Goal: Task Accomplishment & Management: Use online tool/utility

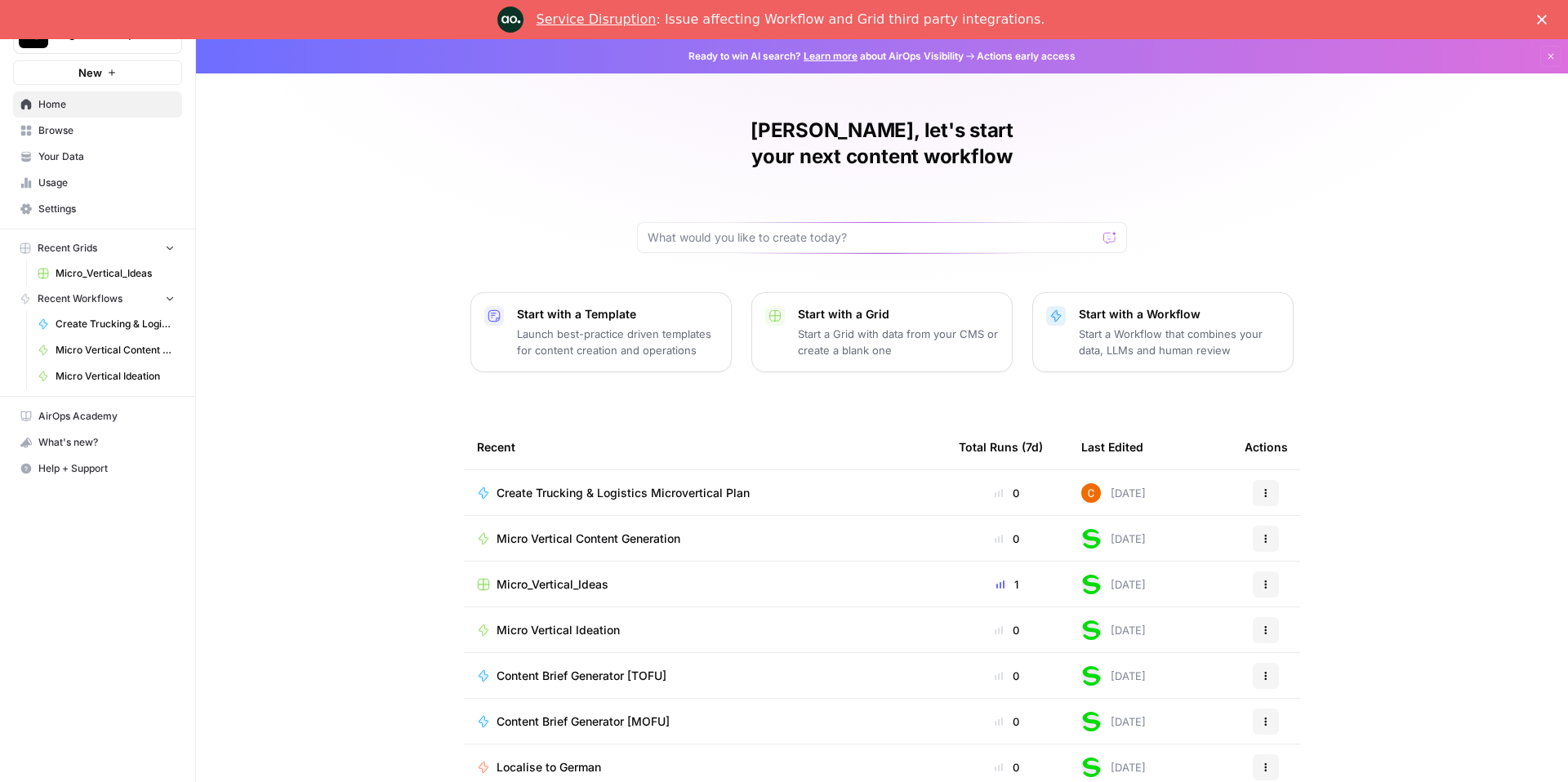
click at [401, 218] on div "Austin, let's start your next content workflow Start with a Template Launch bes…" at bounding box center [882, 428] width 1372 height 777
click at [1110, 326] on p "Start a Workflow that combines your data, LLMs and human review" at bounding box center [1179, 342] width 201 height 33
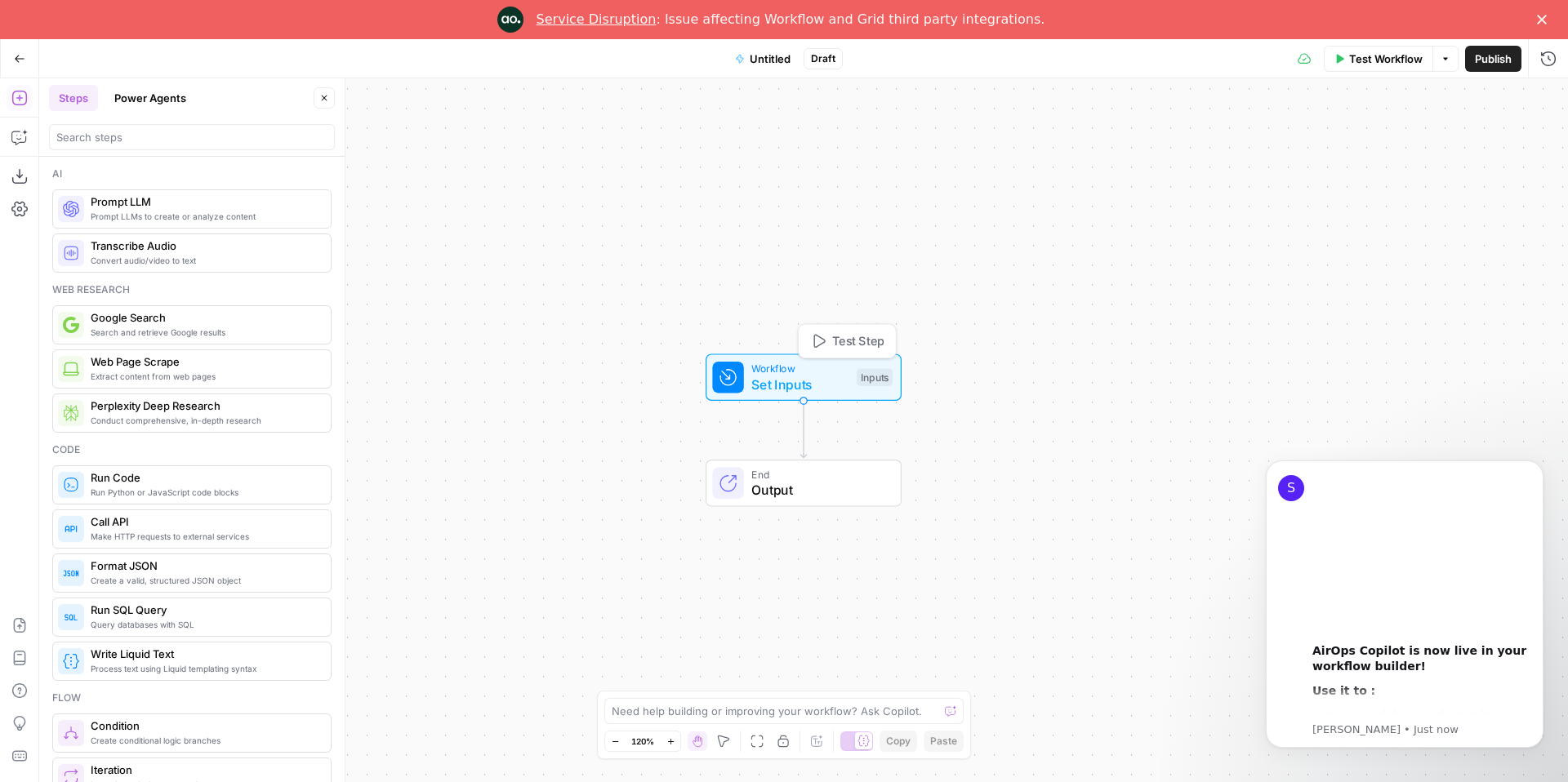
click at [767, 382] on span "Set Inputs" at bounding box center [799, 384] width 97 height 19
click at [1537, 94] on button "Close" at bounding box center [1547, 98] width 21 height 21
click at [810, 370] on span "Workflow" at bounding box center [799, 369] width 97 height 15
click at [1369, 148] on span "Add Field" at bounding box center [1384, 150] width 47 height 16
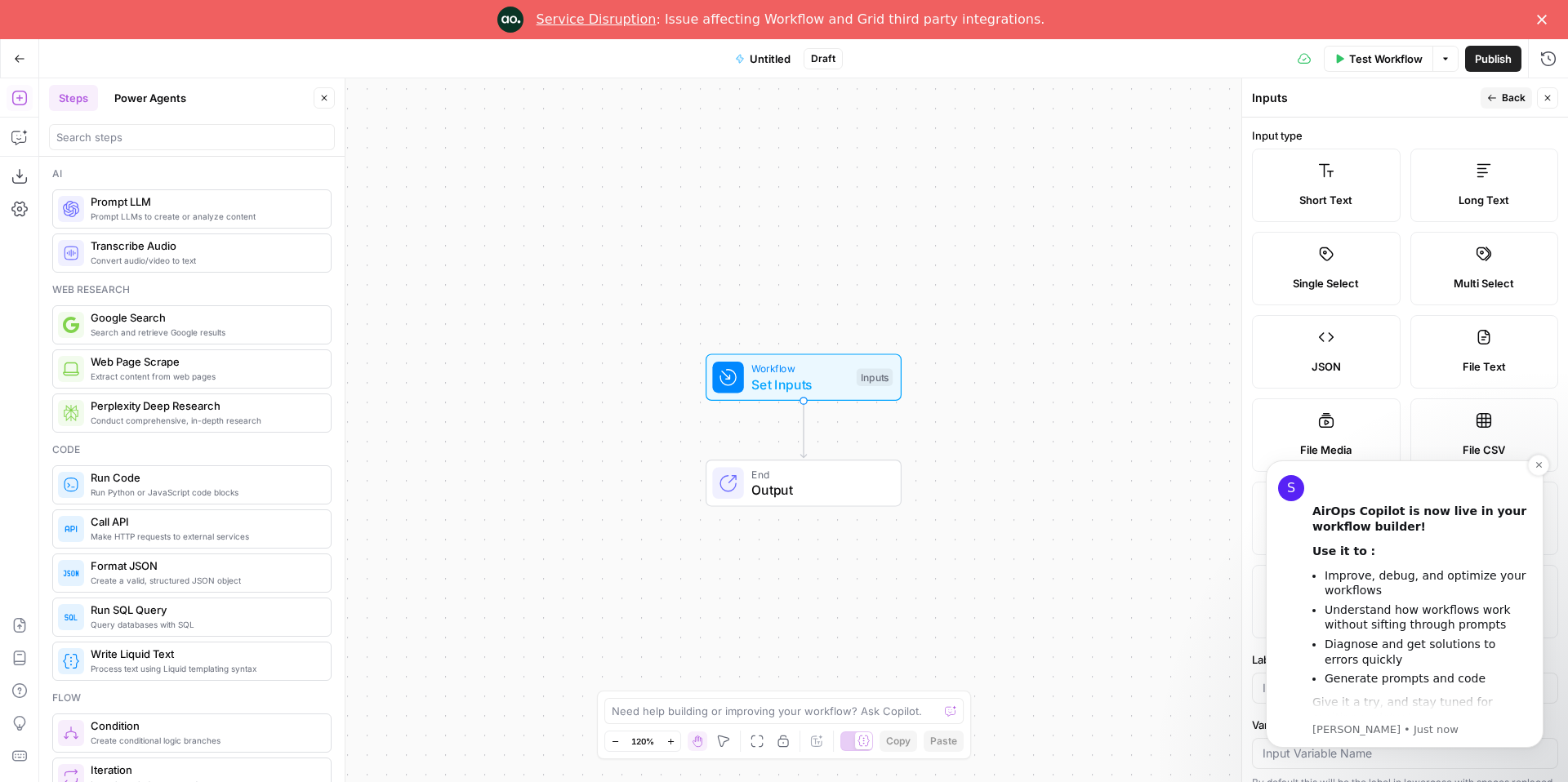
scroll to position [150, 0]
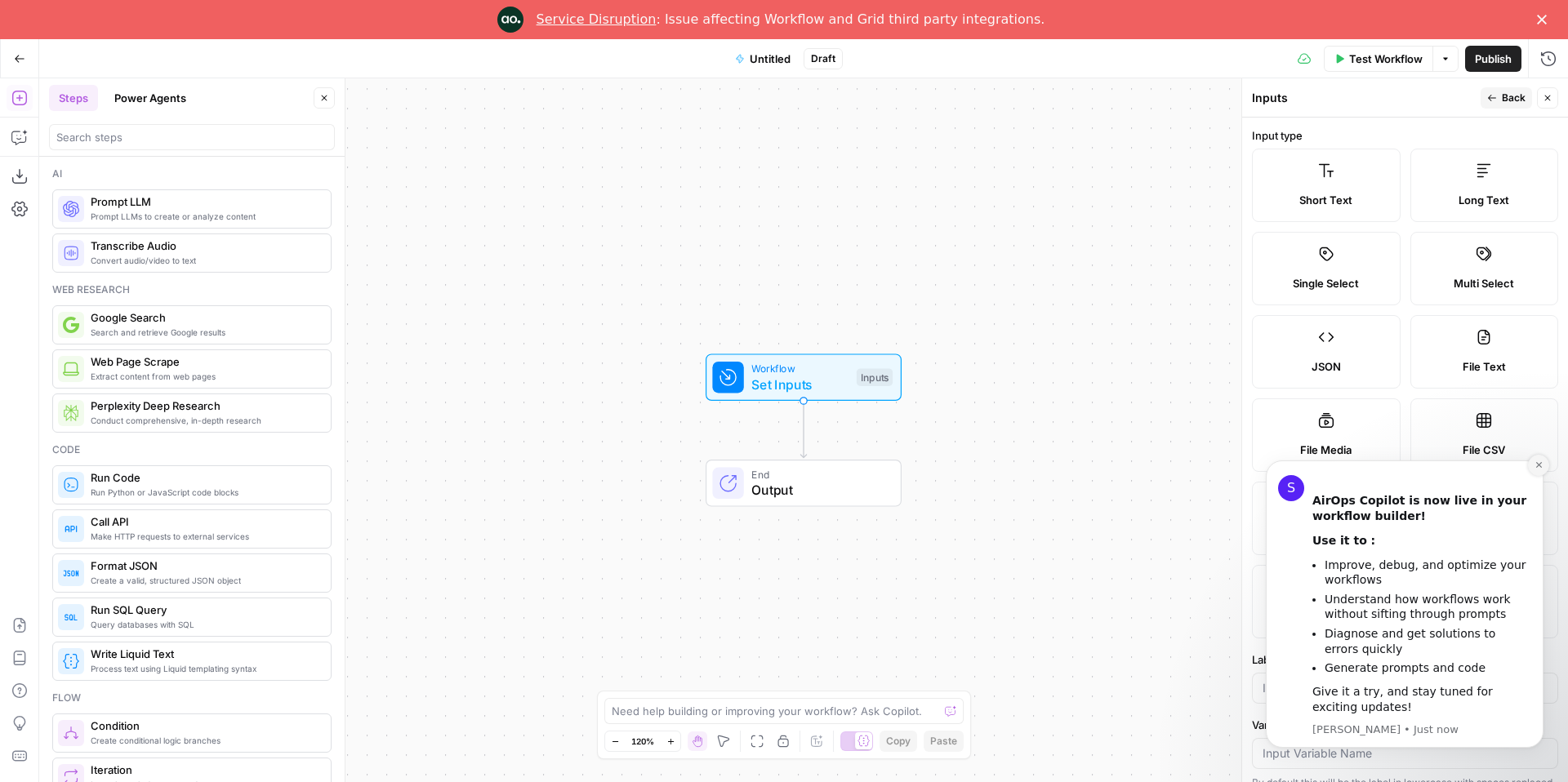
click at [1539, 460] on icon "Dismiss notification" at bounding box center [1539, 465] width 9 height 9
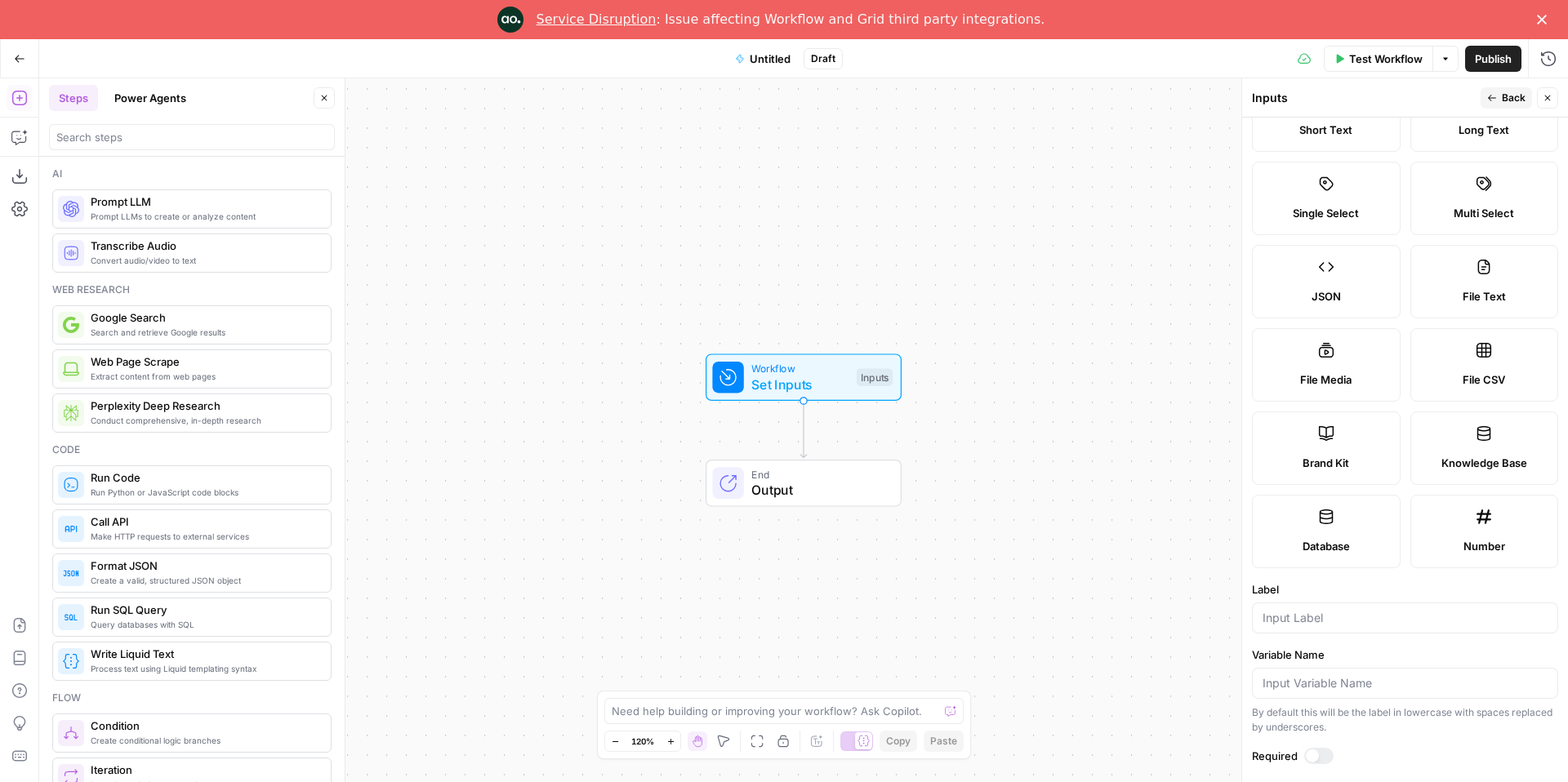
scroll to position [0, 0]
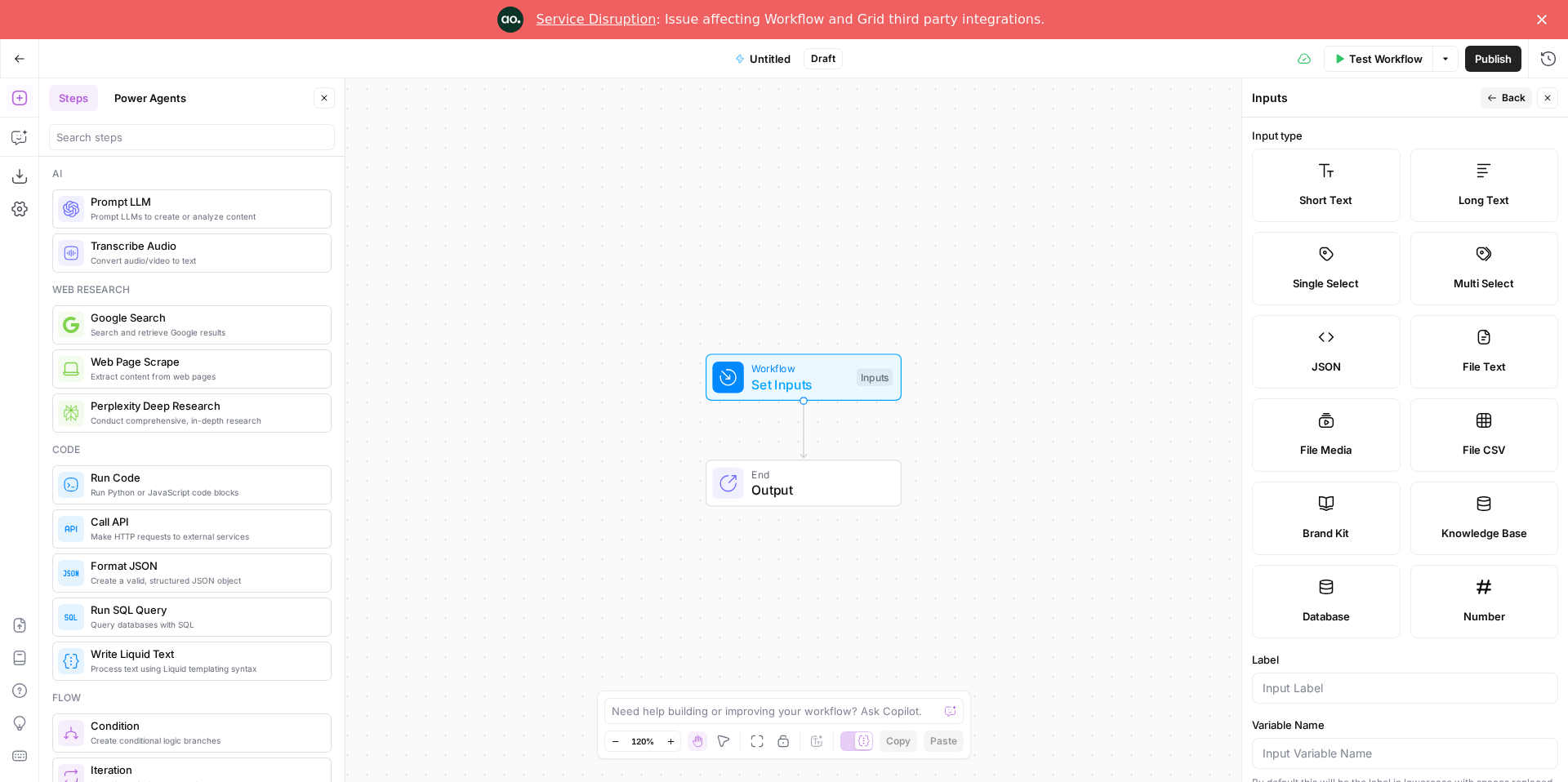
click at [137, 94] on button "Power Agents" at bounding box center [150, 98] width 92 height 26
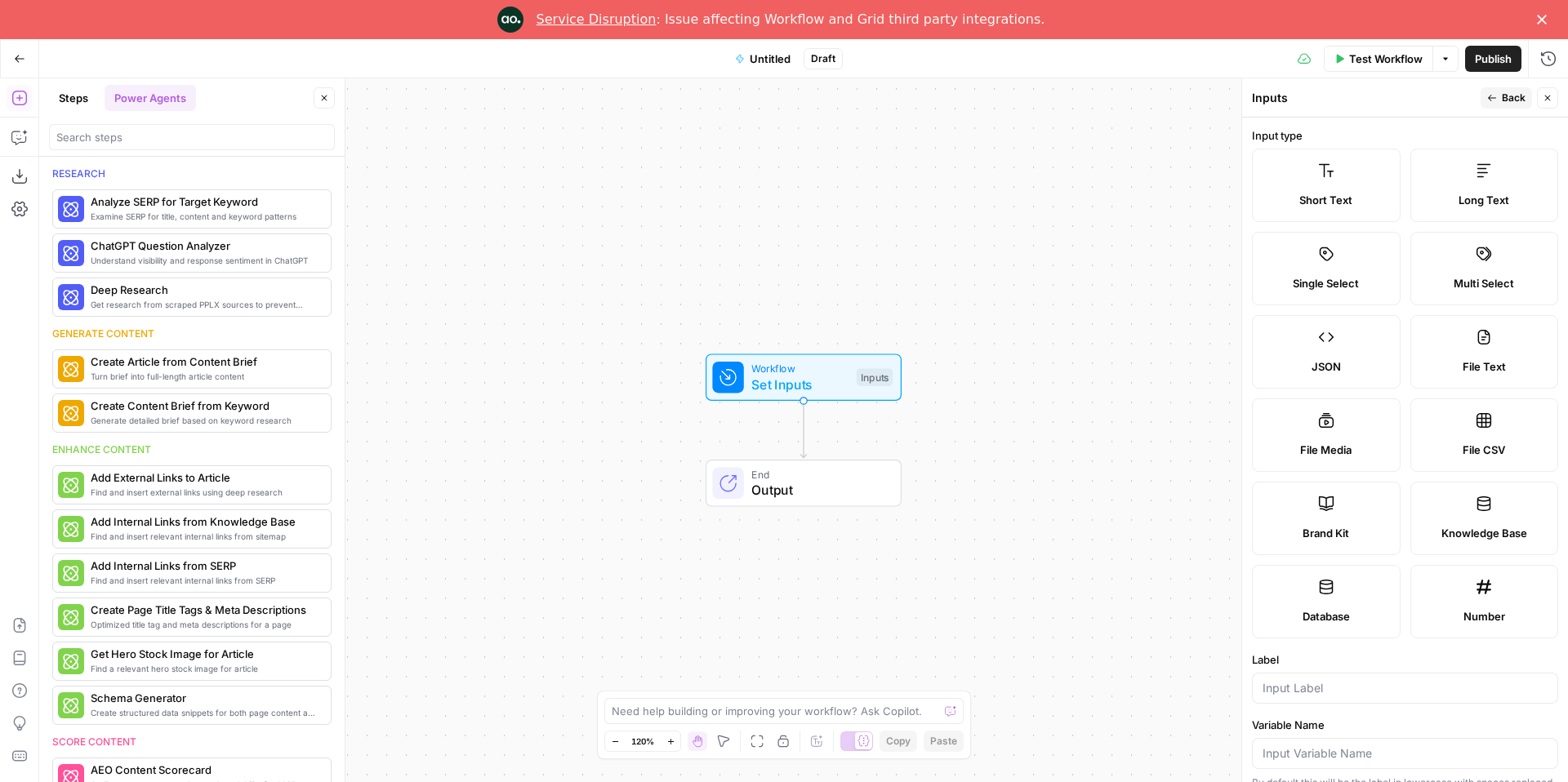
click at [73, 102] on button "Steps" at bounding box center [73, 98] width 49 height 26
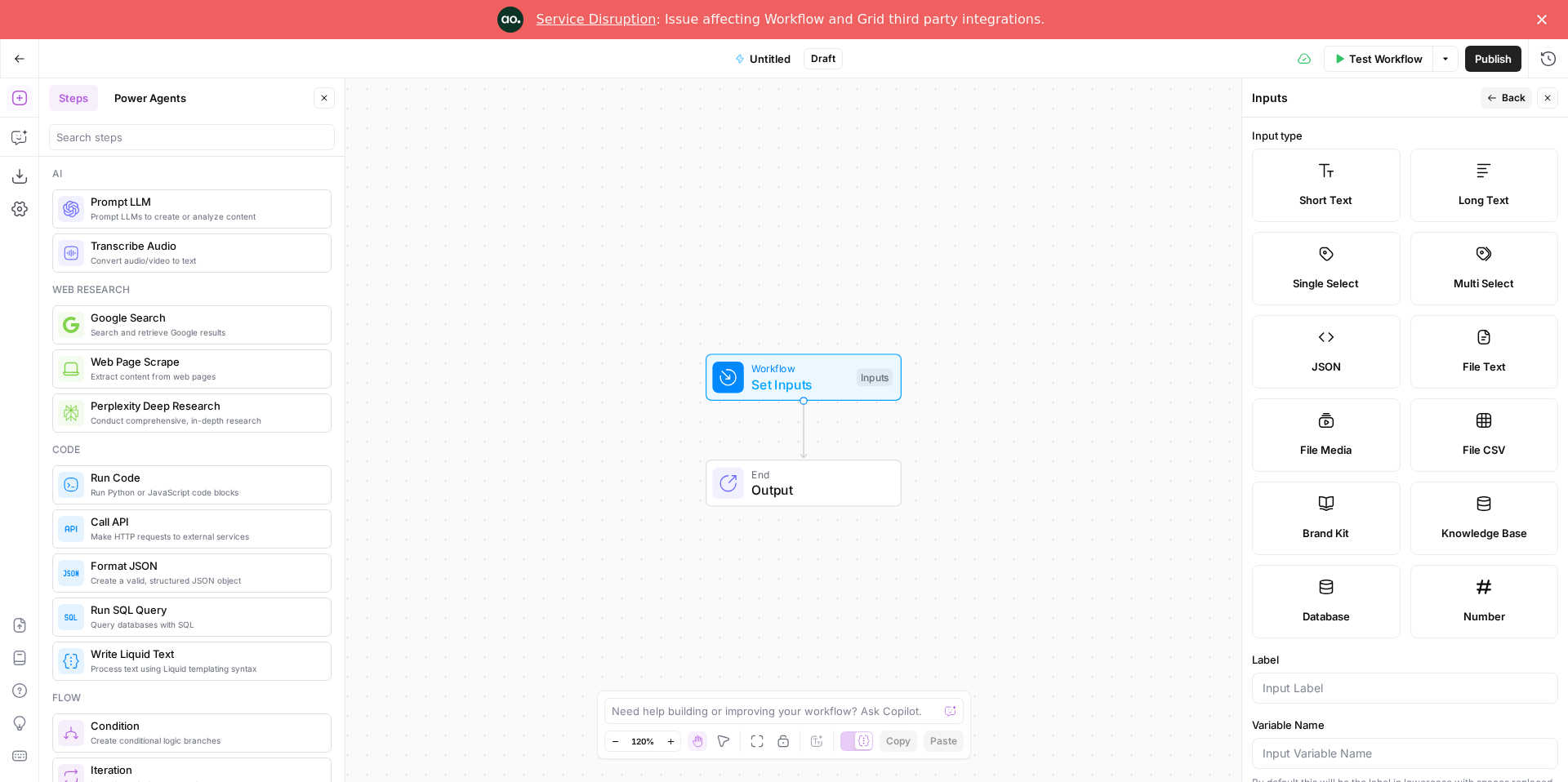
click at [142, 97] on button "Power Agents" at bounding box center [150, 98] width 92 height 26
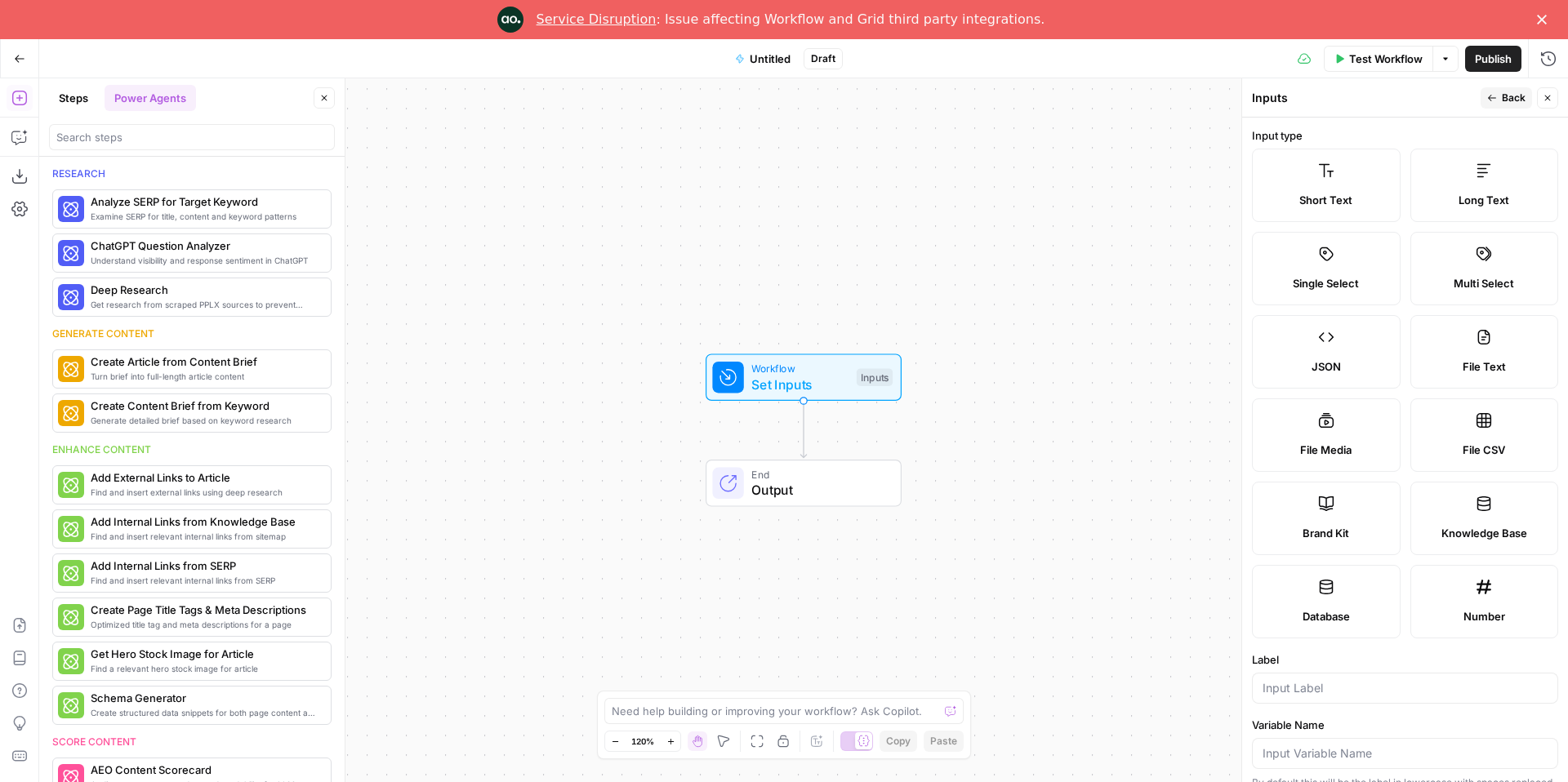
click at [84, 94] on button "Steps" at bounding box center [73, 98] width 49 height 26
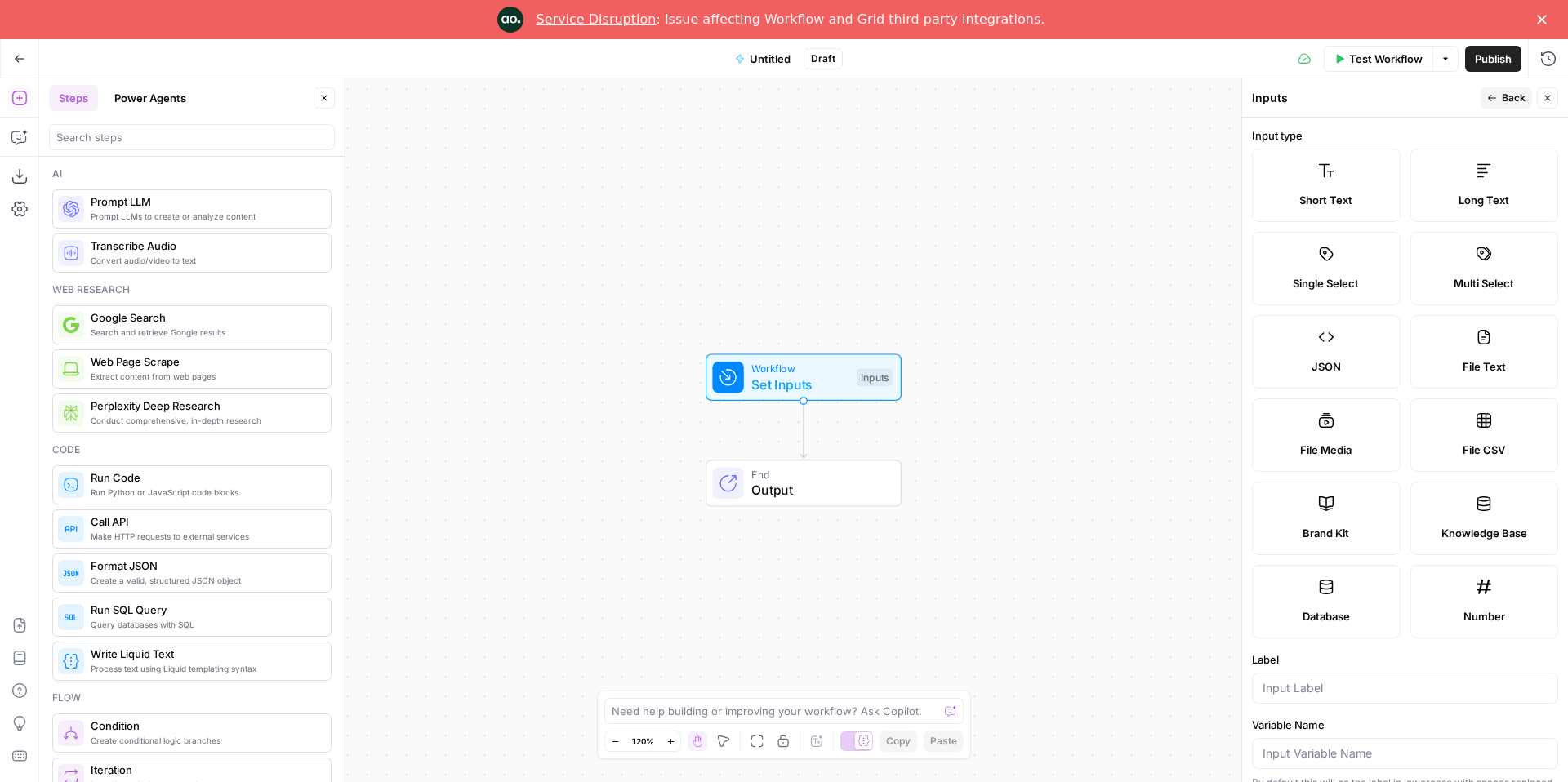
click at [1549, 98] on icon "button" at bounding box center [1548, 98] width 10 height 10
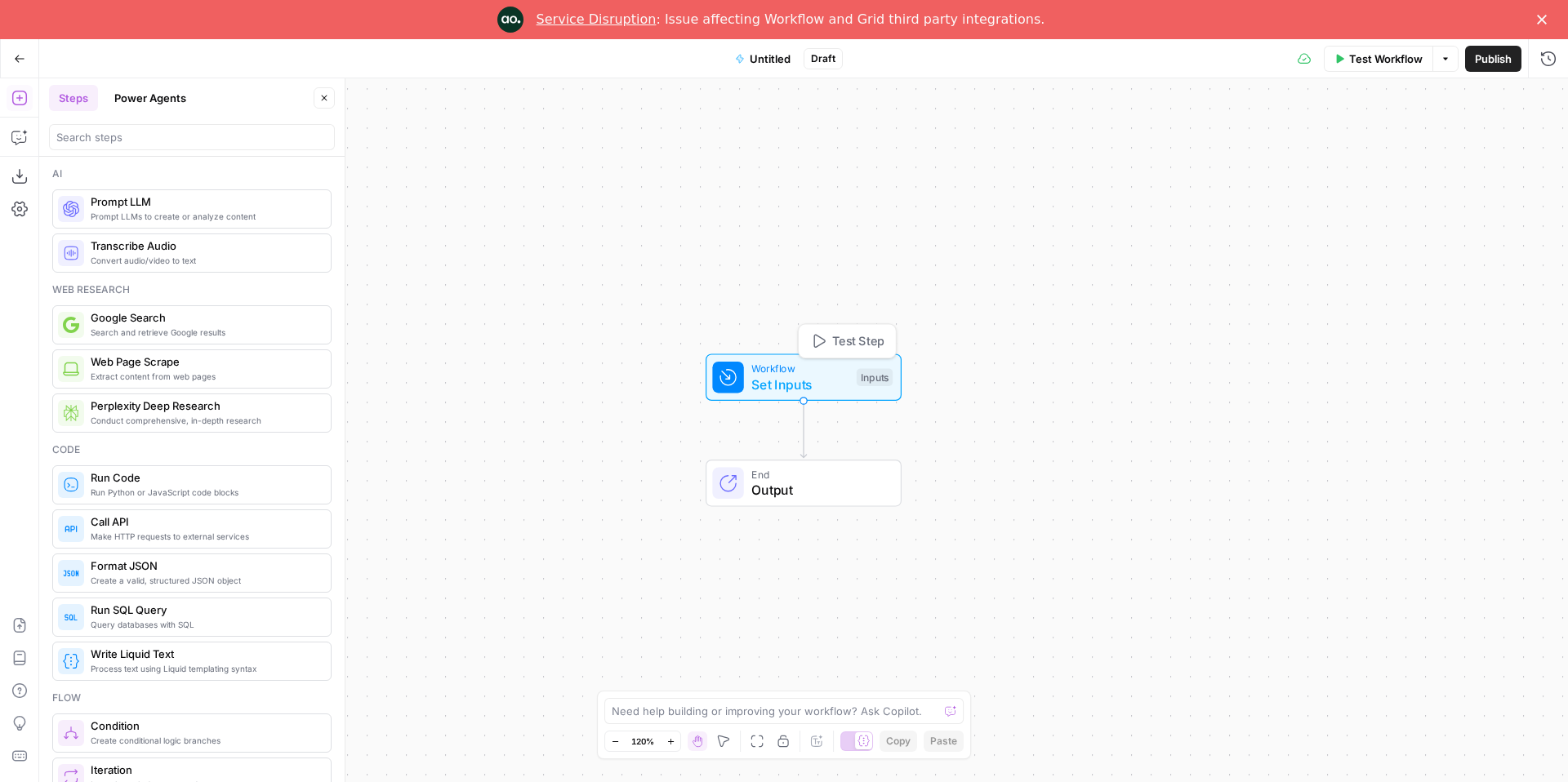
click at [781, 387] on span "Set Inputs" at bounding box center [799, 384] width 97 height 19
click at [1388, 142] on span "Add Field" at bounding box center [1384, 150] width 47 height 16
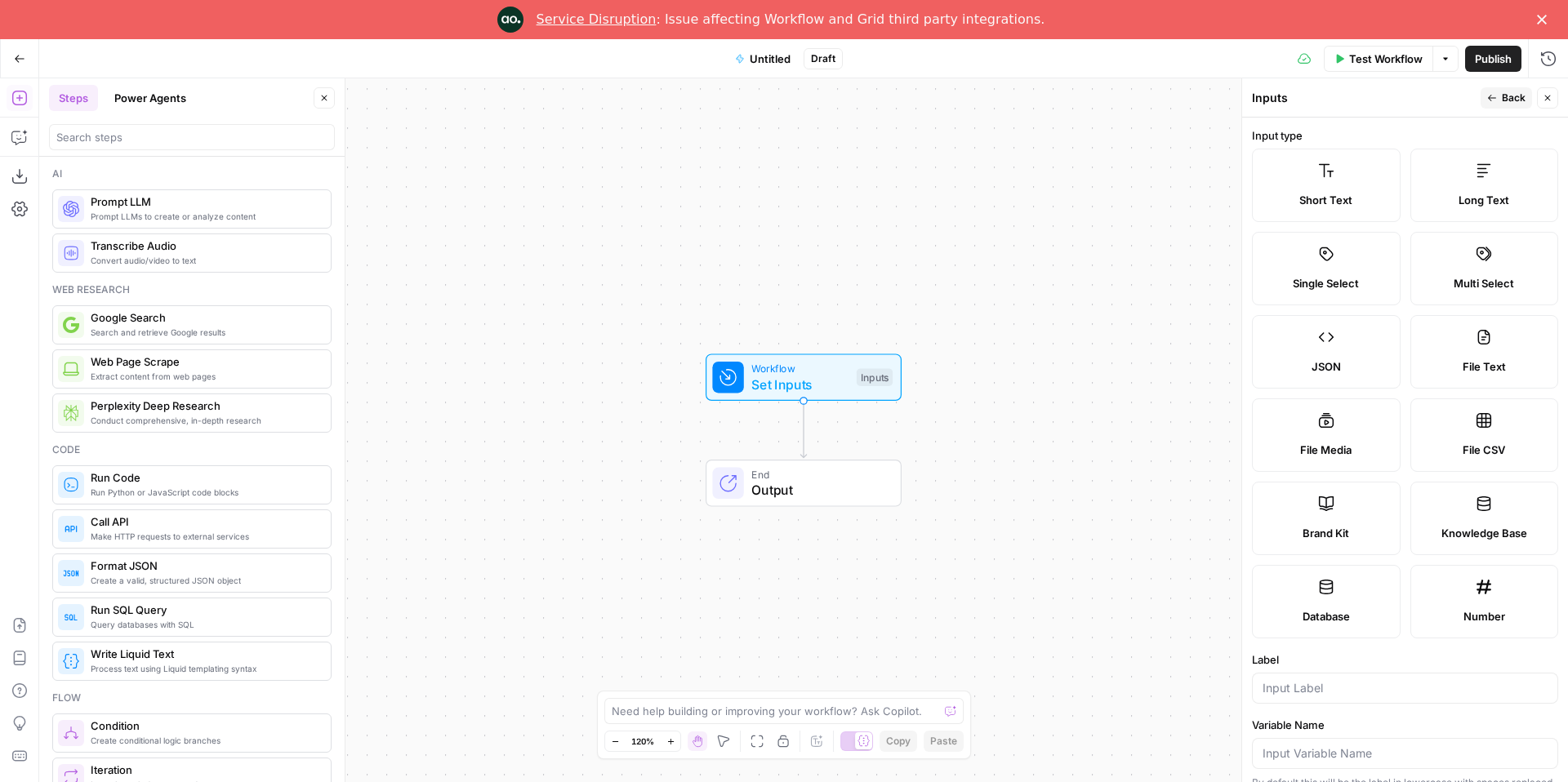
click at [1321, 594] on icon at bounding box center [1325, 587] width 16 height 16
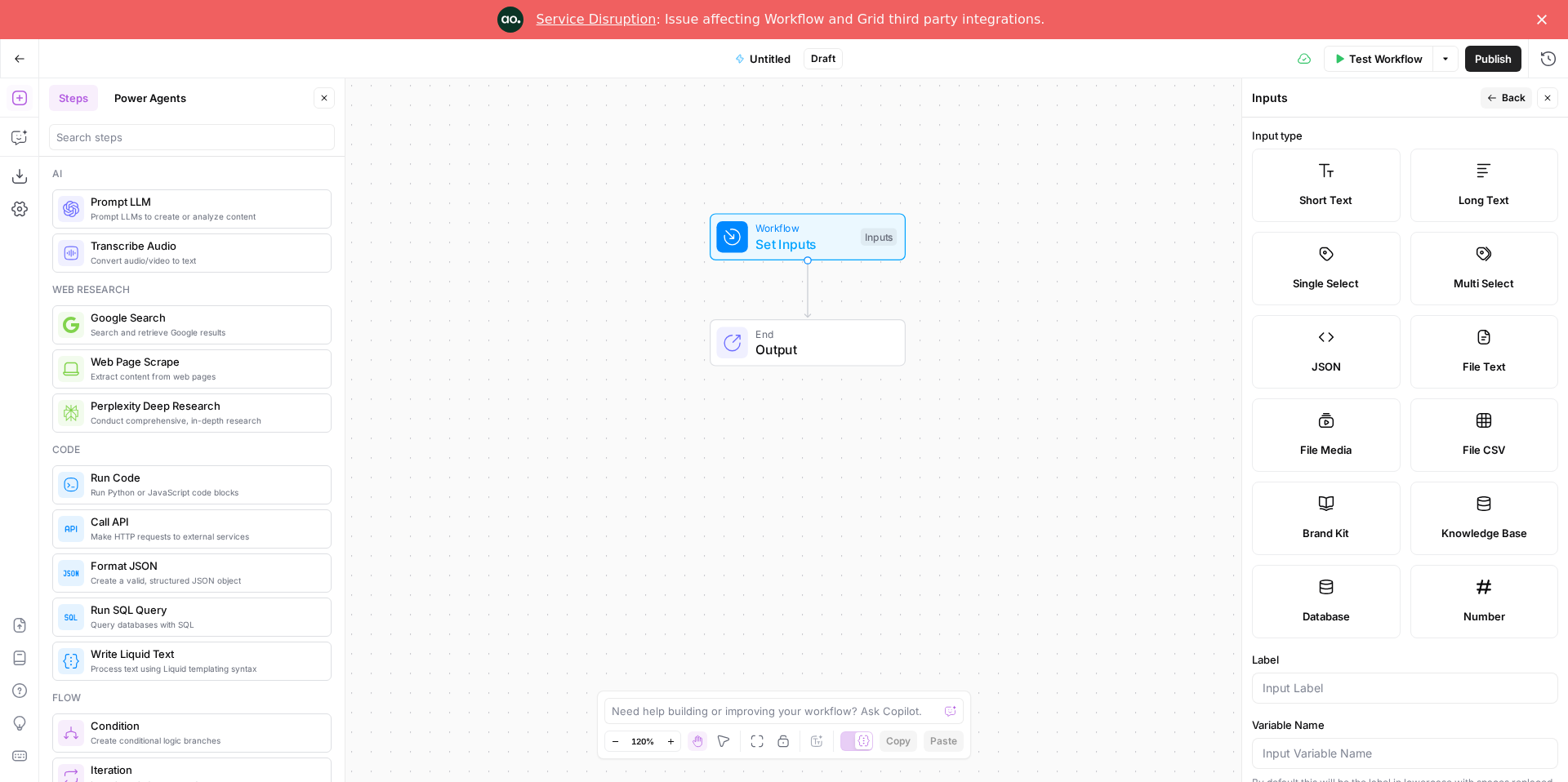
click at [1477, 344] on icon at bounding box center [1483, 337] width 16 height 16
type textarea "Supports .pdf, .txt, .docx, .md file types"
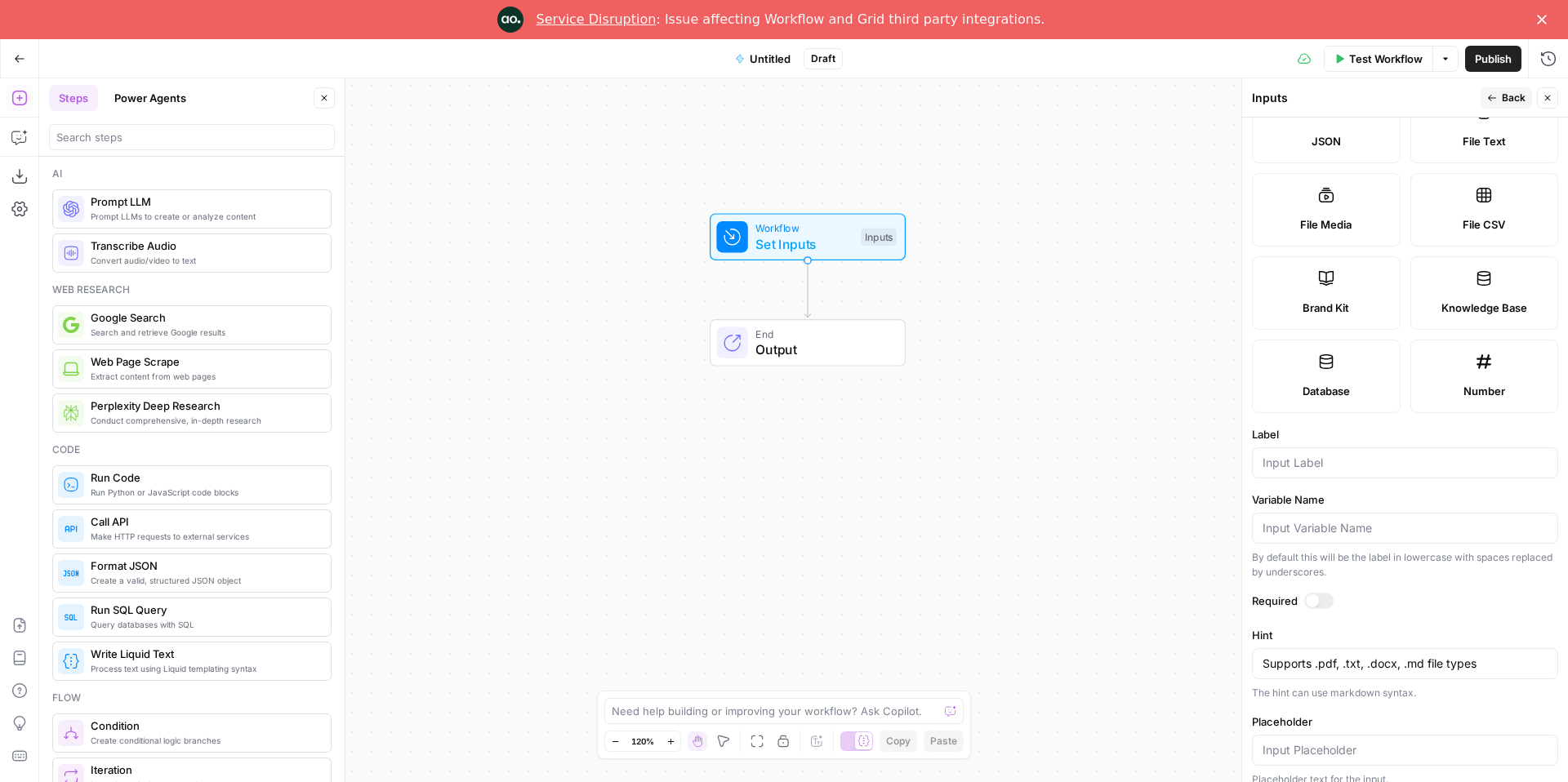
scroll to position [240, 0]
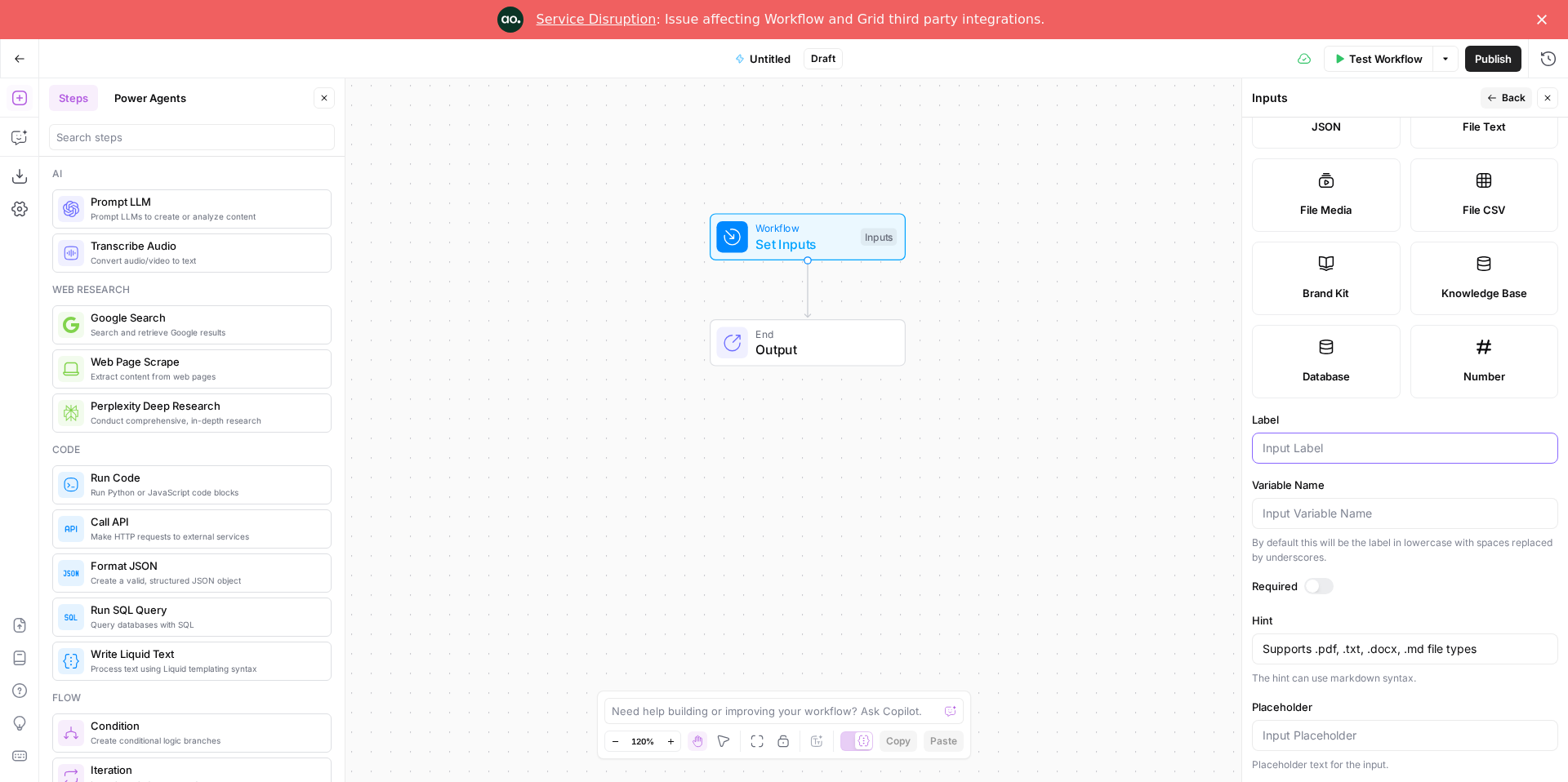
click at [1289, 448] on input "Label" at bounding box center [1405, 448] width 285 height 16
type input "Upload Microvertical Marketing Plan"
click at [1337, 423] on label "Label" at bounding box center [1405, 419] width 307 height 16
click at [1337, 440] on input "Upload Microvertical Marketing Plan" at bounding box center [1405, 448] width 285 height 16
click at [1334, 595] on div "Required" at bounding box center [1405, 588] width 307 height 21
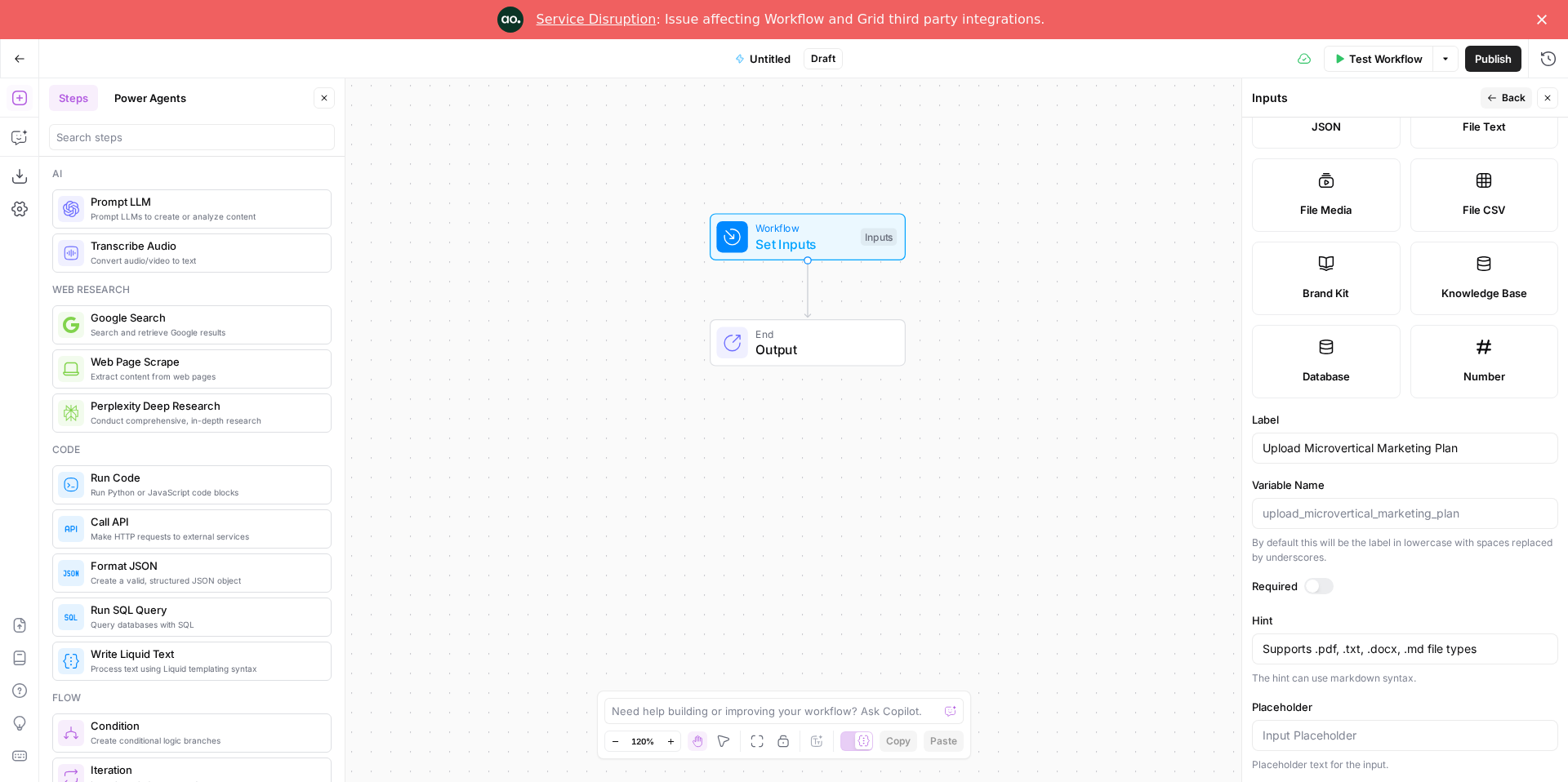
click at [1325, 590] on div at bounding box center [1319, 586] width 29 height 16
click at [1340, 732] on input "Placeholder" at bounding box center [1405, 735] width 285 height 16
click at [1349, 687] on form "Input type Short Text Long Text Single Select Multi Select JSON File Text File …" at bounding box center [1405, 450] width 326 height 664
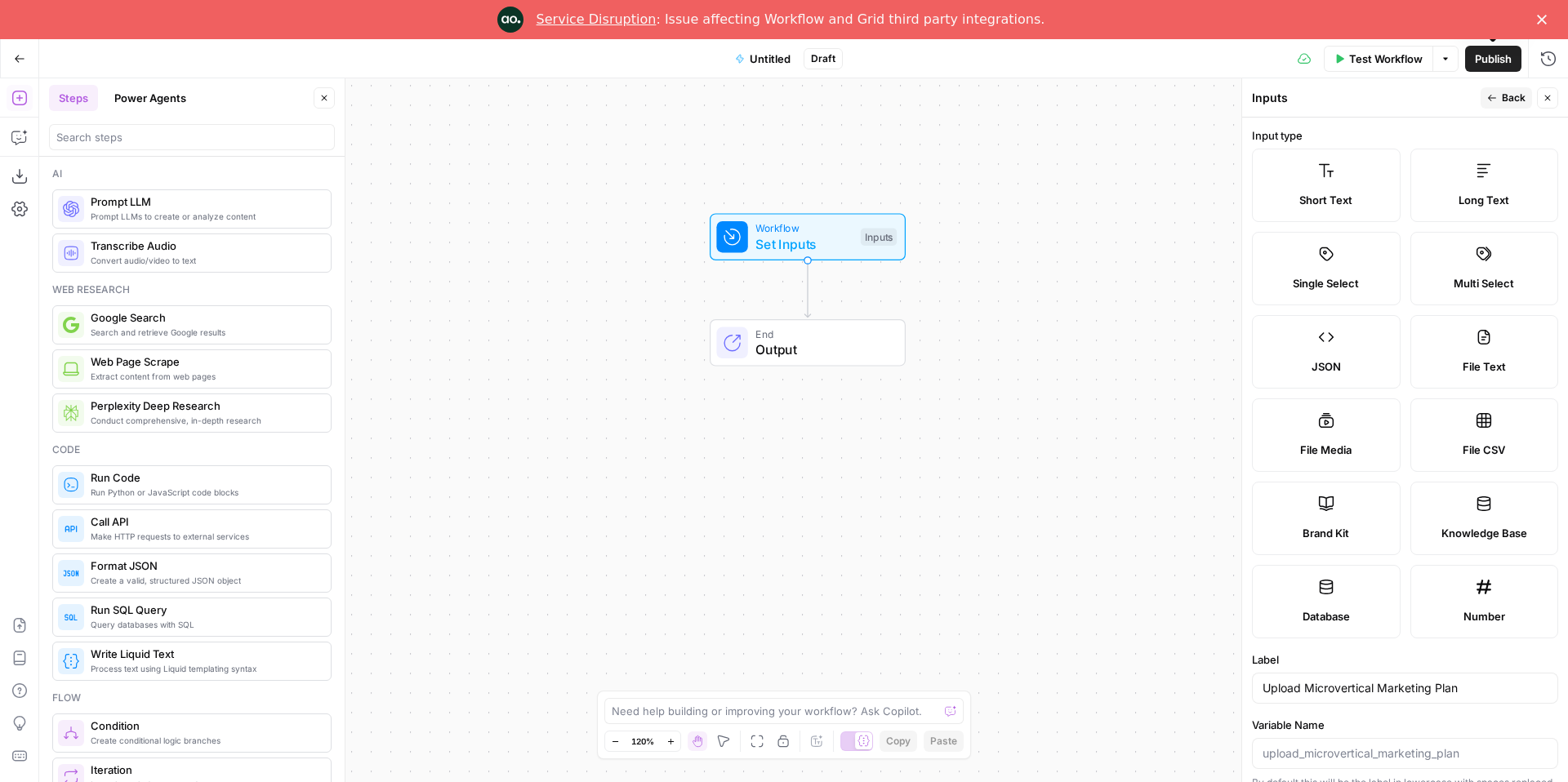
click at [1442, 61] on icon "button" at bounding box center [1446, 59] width 10 height 10
click at [1496, 57] on span "Publish" at bounding box center [1493, 58] width 37 height 16
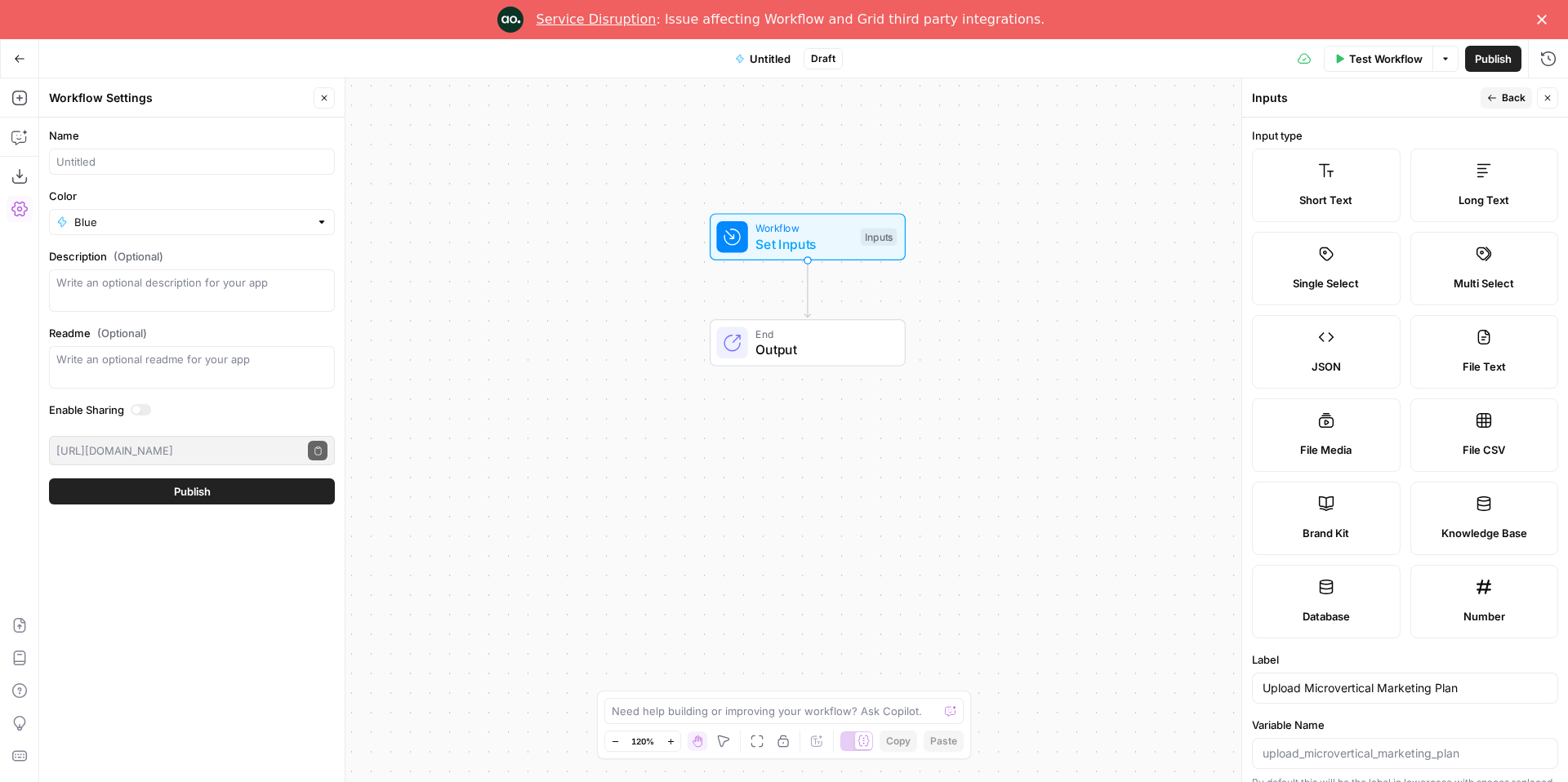
click at [131, 152] on div at bounding box center [191, 161] width 285 height 26
click at [323, 98] on icon "button" at bounding box center [324, 98] width 6 height 6
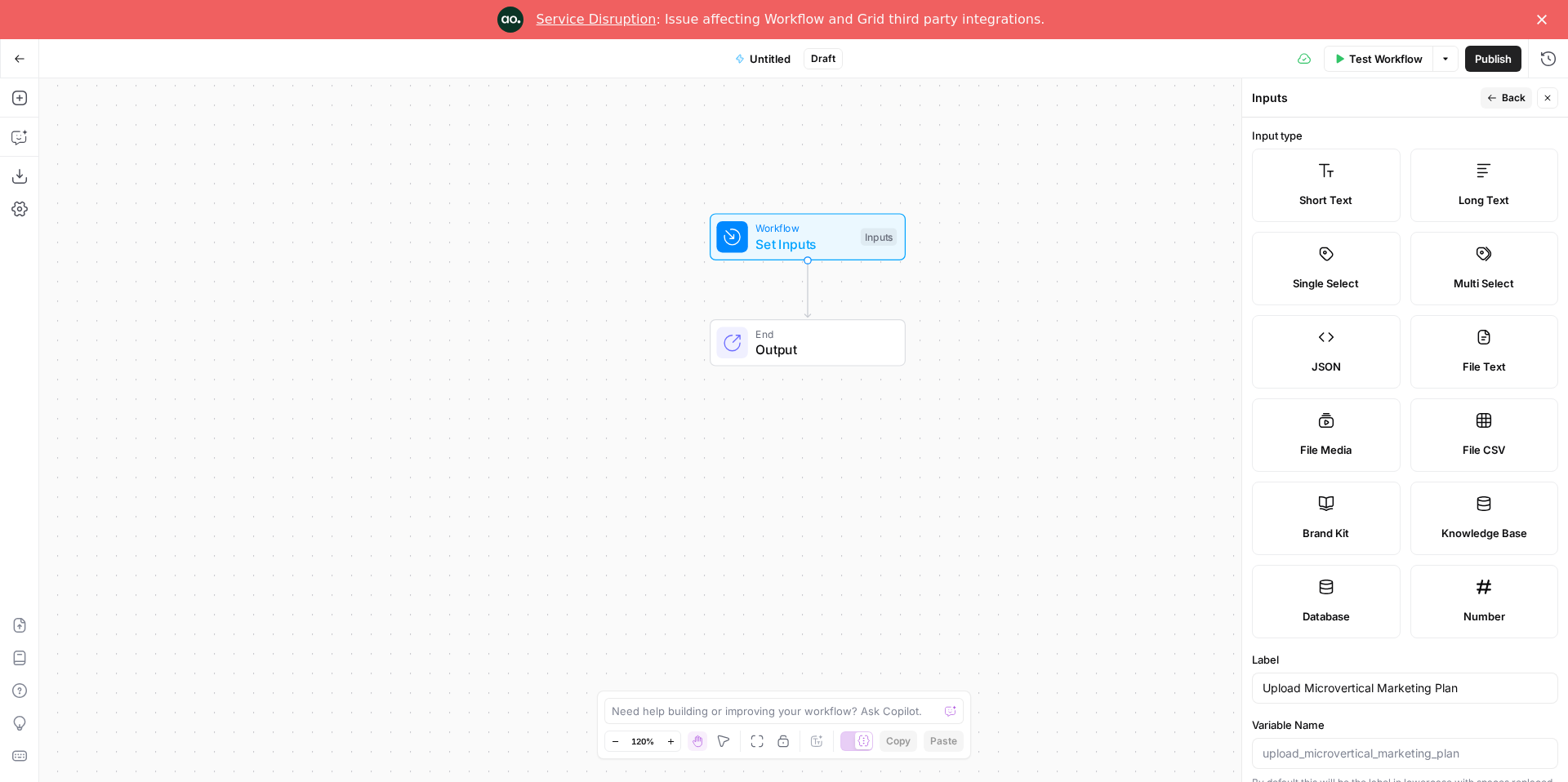
click at [765, 67] on button "Untitled" at bounding box center [762, 58] width 75 height 26
click at [830, 59] on span "Draft" at bounding box center [823, 58] width 24 height 14
click at [315, 94] on button "Close" at bounding box center [323, 98] width 21 height 21
click at [826, 59] on span "Draft" at bounding box center [823, 58] width 24 height 14
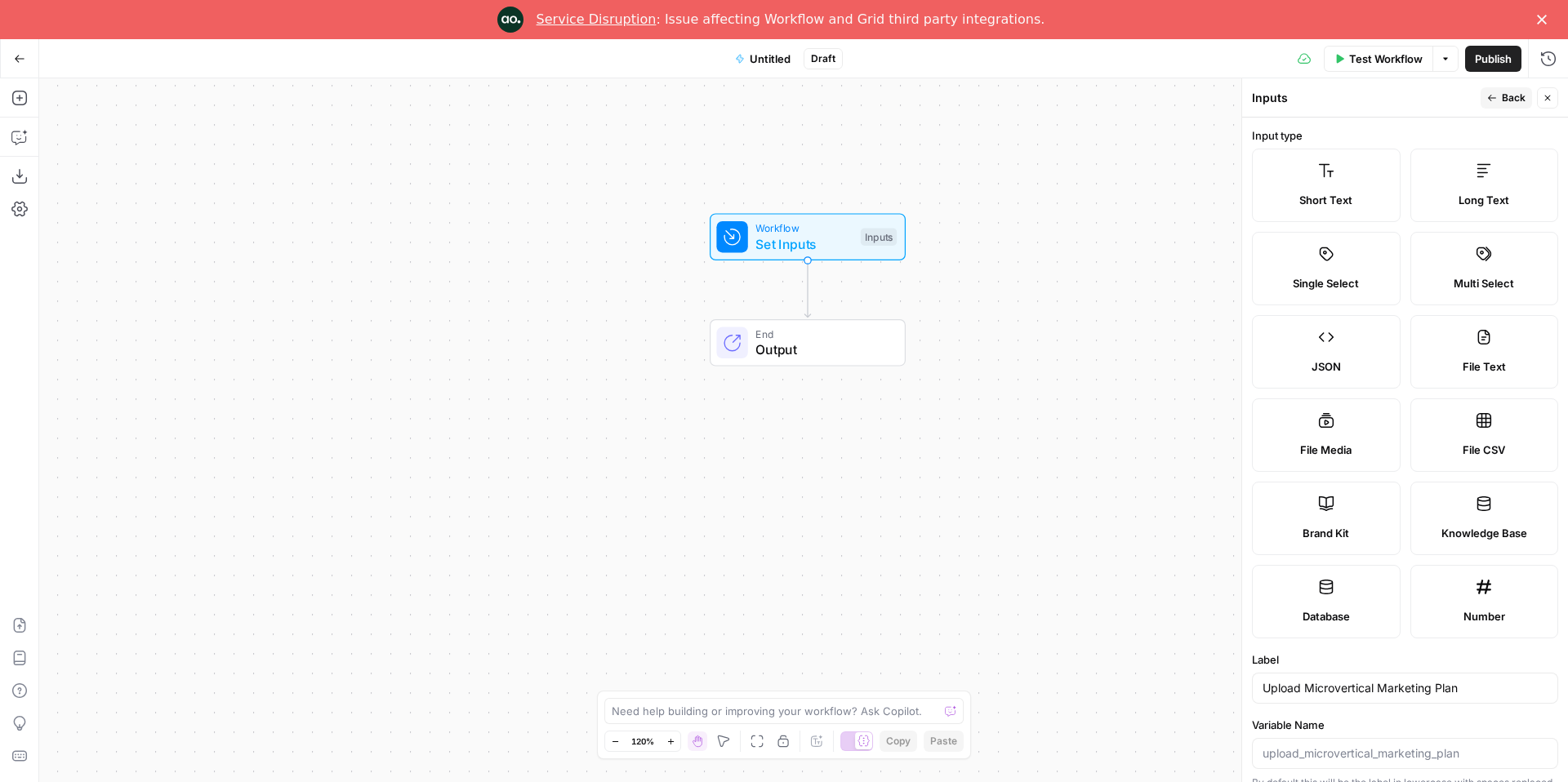
click at [826, 59] on span "Draft" at bounding box center [823, 58] width 24 height 14
click at [1442, 56] on icon "button" at bounding box center [1446, 59] width 10 height 10
click at [1178, 172] on div "Workflow Set Inputs Inputs End Output" at bounding box center [803, 430] width 1528 height 704
click at [1155, 196] on div "Workflow Set Inputs Inputs End Output" at bounding box center [803, 430] width 1528 height 704
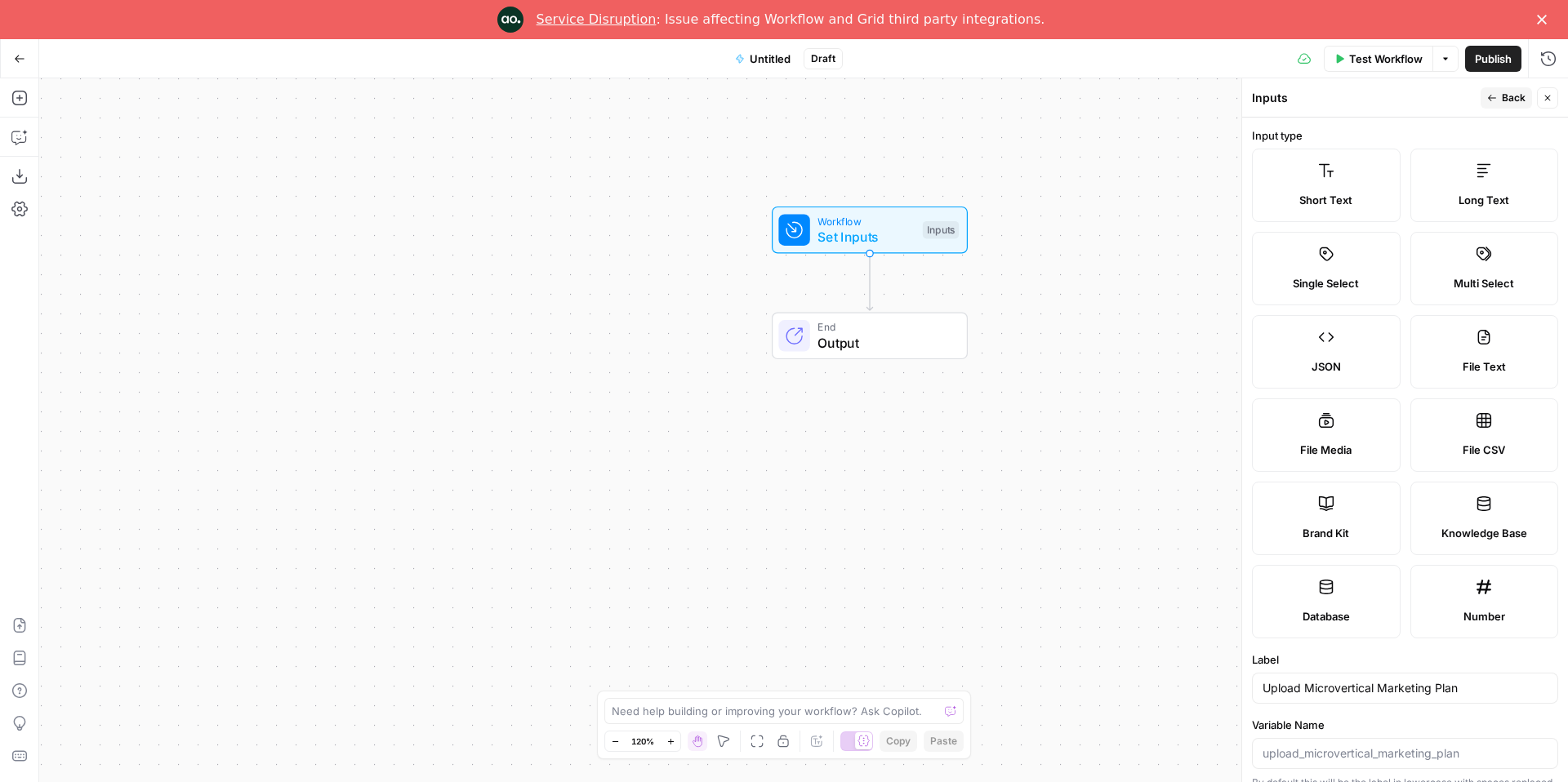
click at [845, 239] on span "Set Inputs" at bounding box center [866, 237] width 97 height 19
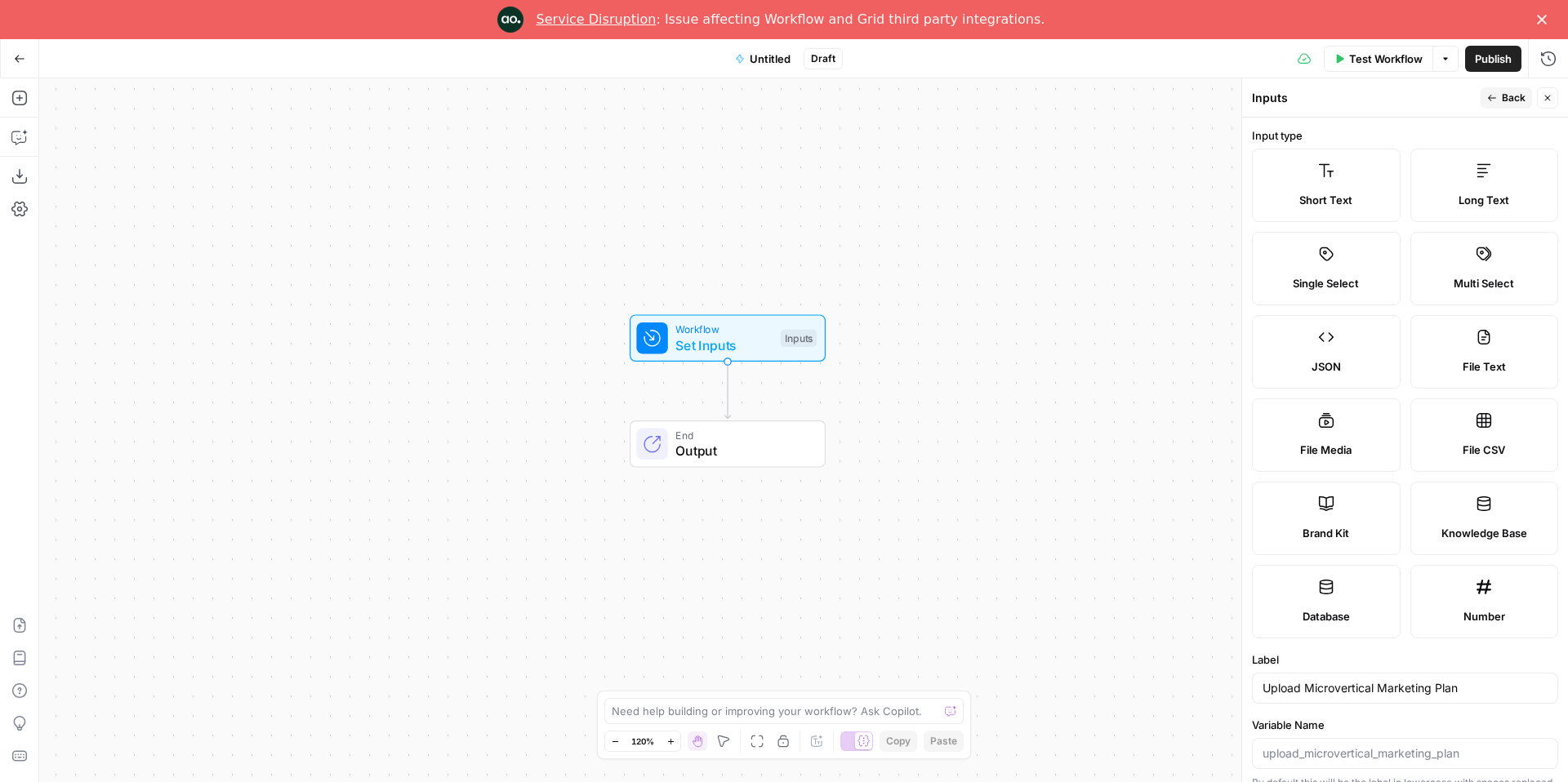
click at [1504, 95] on span "Back" at bounding box center [1513, 98] width 24 height 14
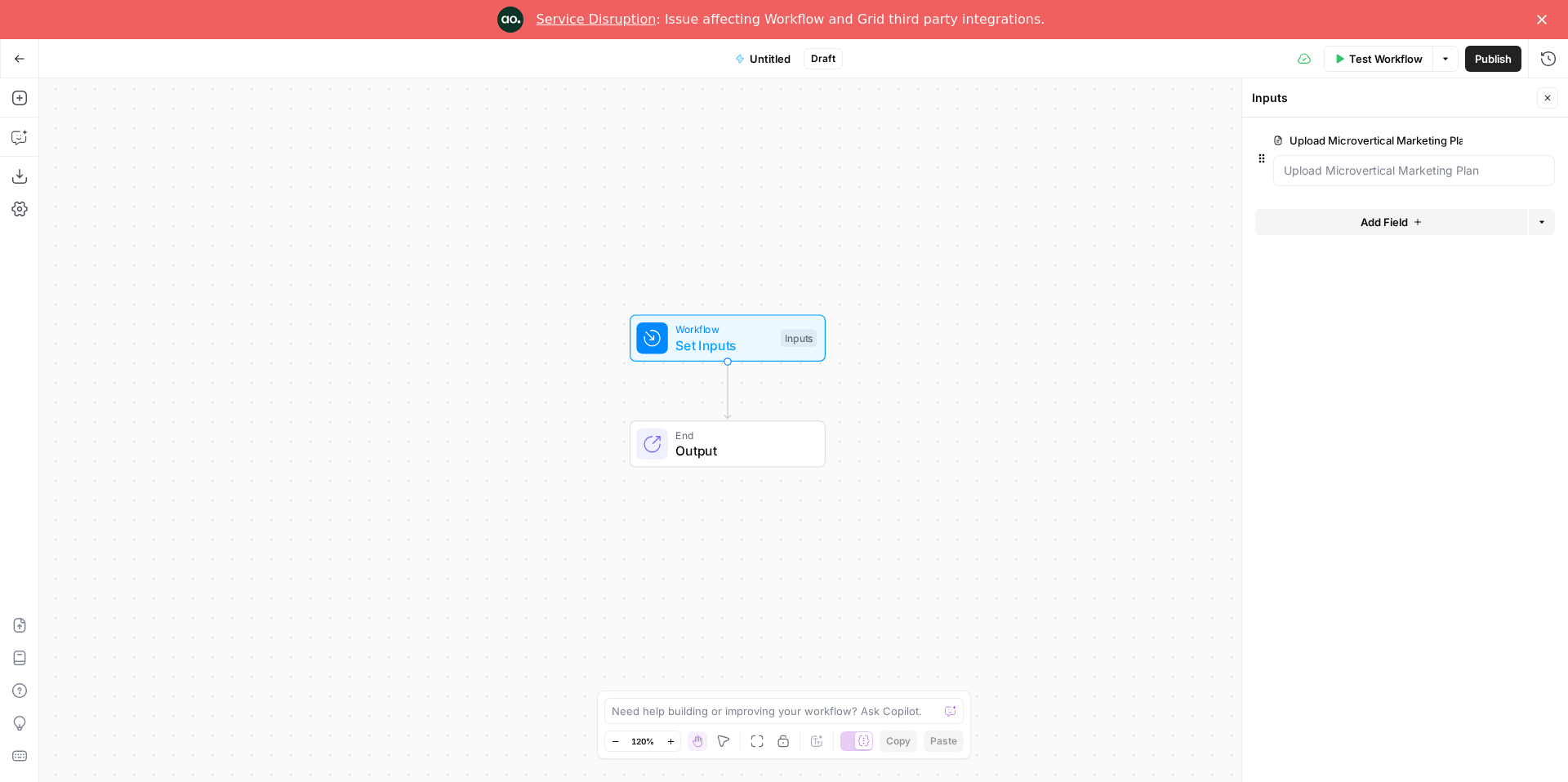
click at [1144, 278] on div "Workflow Set Inputs Inputs End Output" at bounding box center [803, 430] width 1528 height 704
click at [763, 67] on button "Untitled" at bounding box center [762, 58] width 75 height 26
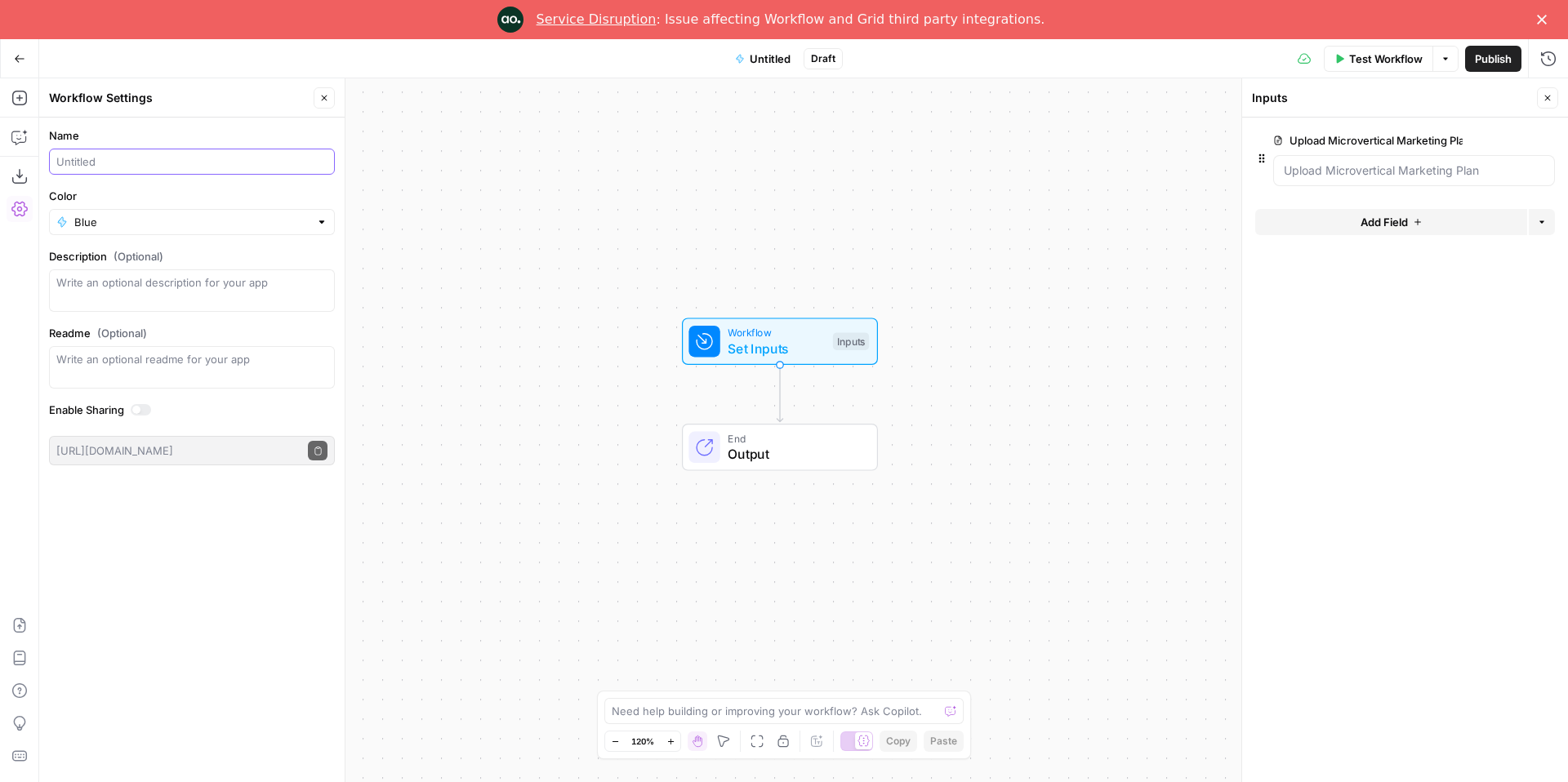
click at [85, 162] on input "Name" at bounding box center [192, 161] width 271 height 16
click at [83, 162] on input "MV Asset Builder" at bounding box center [192, 161] width 271 height 16
type input "MV E-Book Builder"
click at [150, 123] on form "Name MV E-Book Builder Color Blue Description (Optional) Readme (Optional) Writ…" at bounding box center [192, 296] width 306 height 358
